Goal: Transaction & Acquisition: Book appointment/travel/reservation

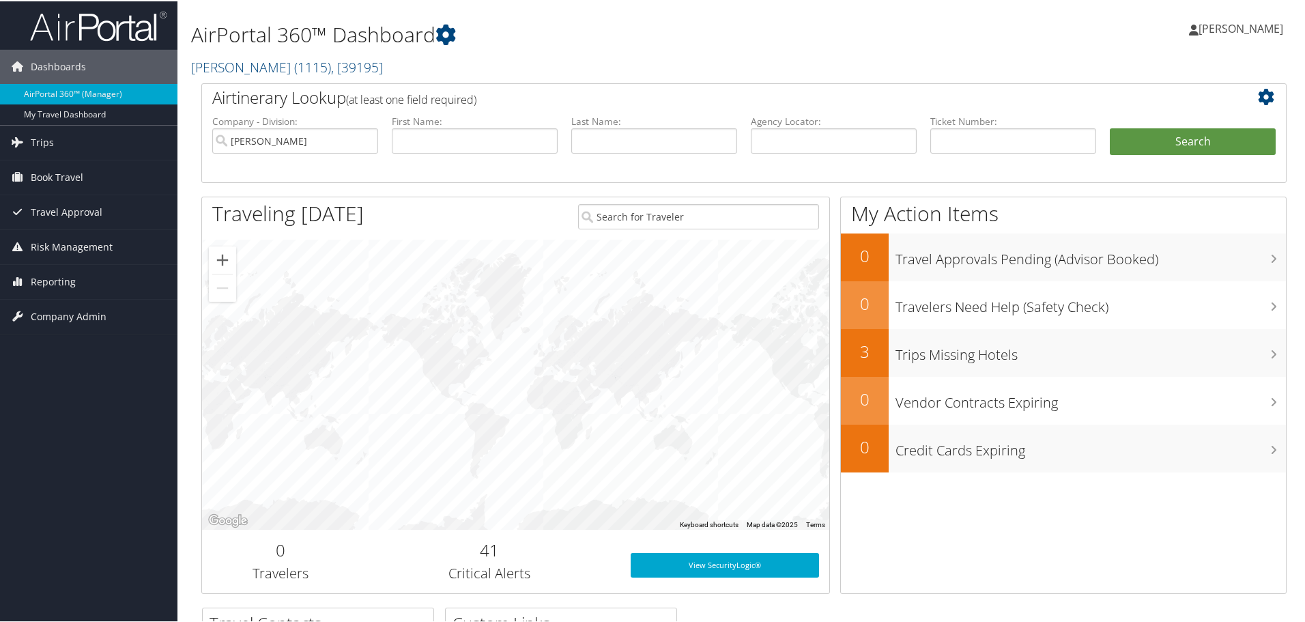
click at [57, 176] on span "Book Travel" at bounding box center [57, 176] width 53 height 34
click at [96, 240] on link "Book/Manage Online Trips" at bounding box center [89, 244] width 178 height 20
